Goal: Check status: Check status

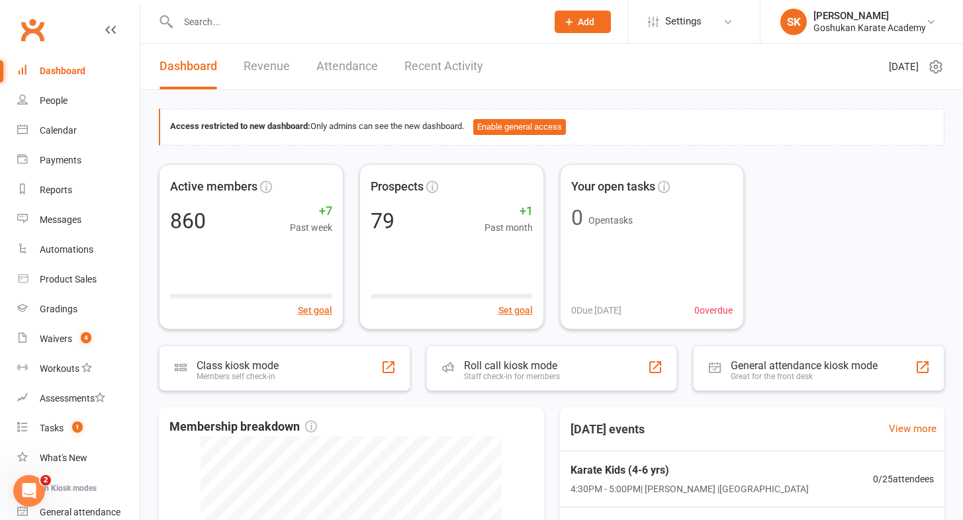
click at [209, 23] on input "text" at bounding box center [355, 22] width 363 height 19
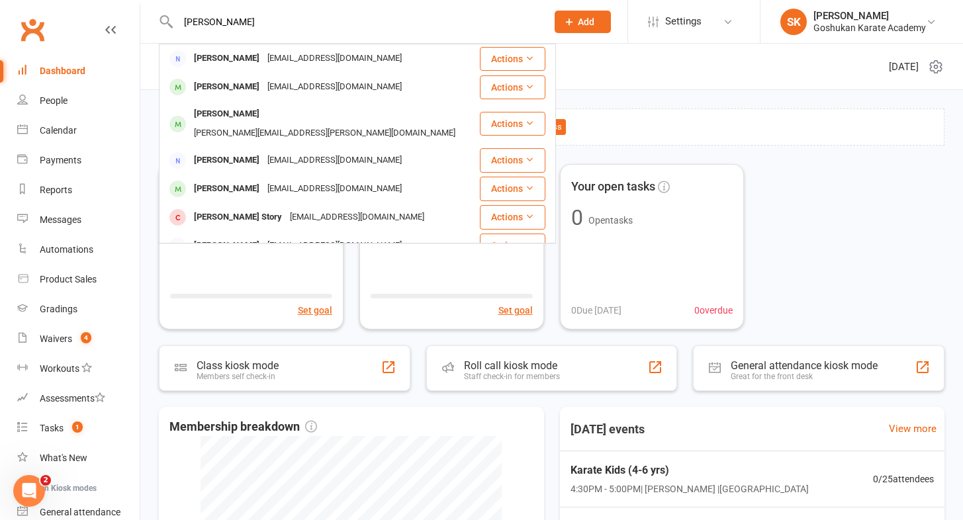
type input "[PERSON_NAME]"
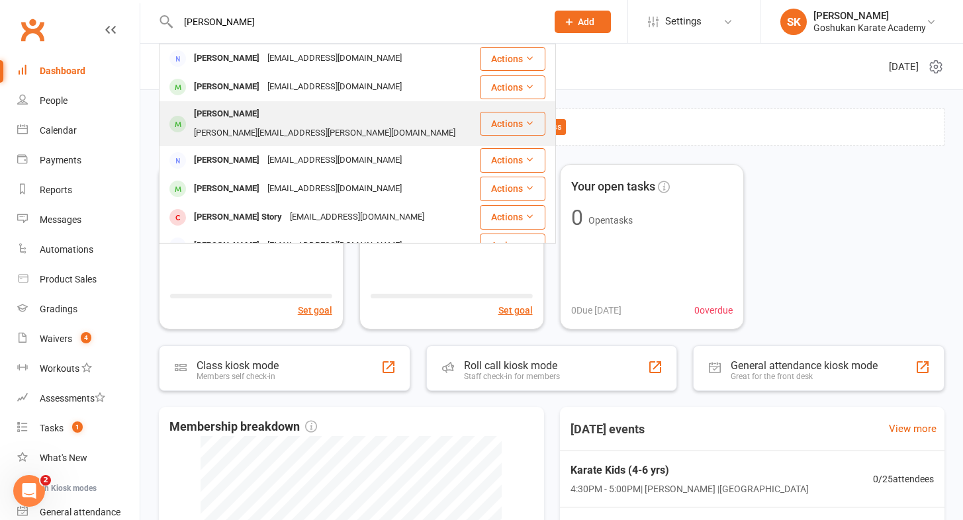
drag, startPoint x: 209, startPoint y: 23, endPoint x: 213, endPoint y: 117, distance: 94.1
click at [213, 117] on div "[PERSON_NAME]" at bounding box center [226, 114] width 73 height 19
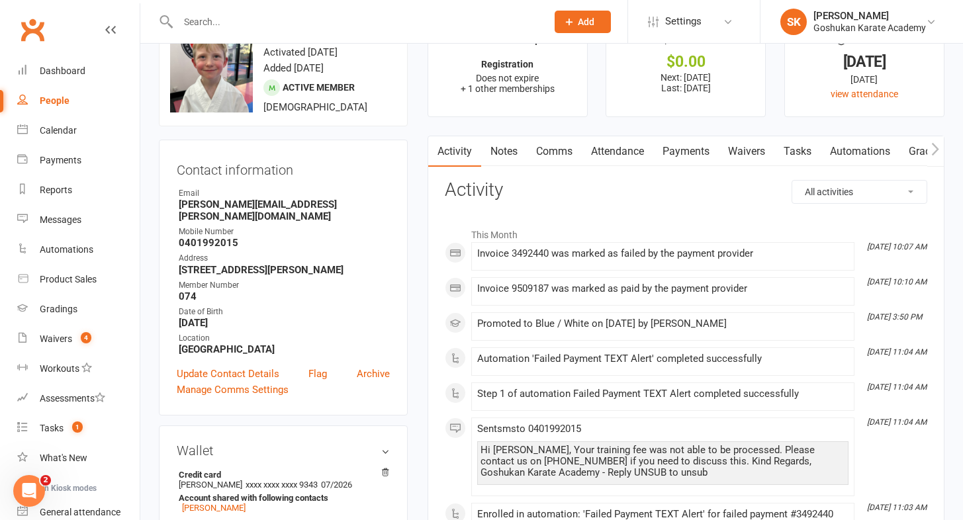
scroll to position [67, 0]
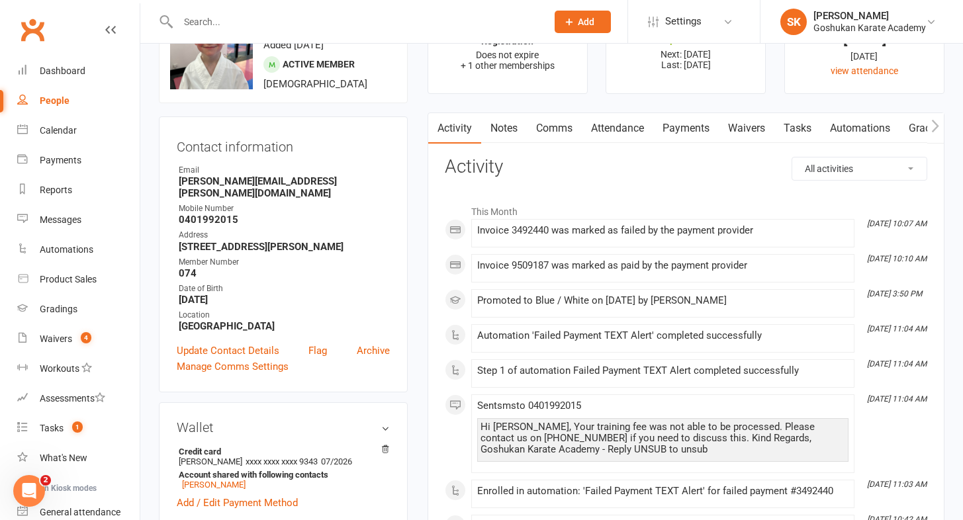
click at [619, 127] on link "Attendance" at bounding box center [618, 128] width 72 height 30
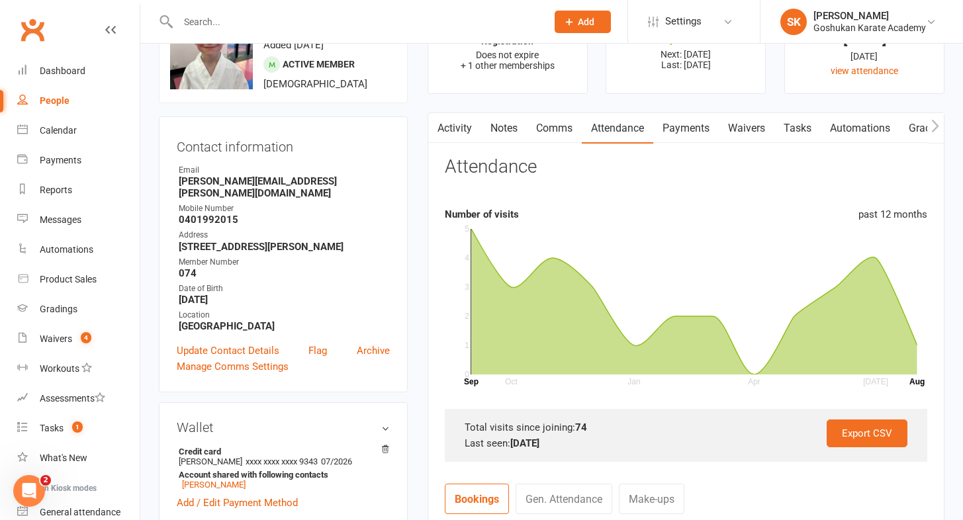
click at [683, 130] on link "Payments" at bounding box center [686, 128] width 66 height 30
